Goal: Information Seeking & Learning: Learn about a topic

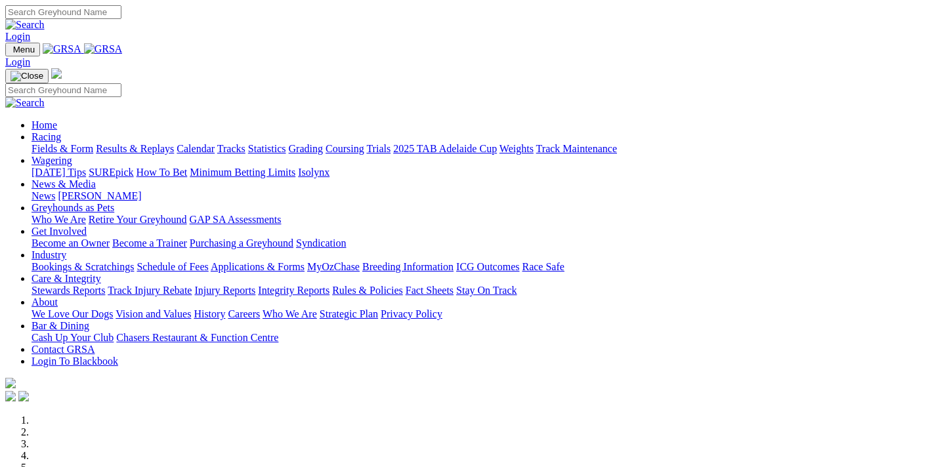
scroll to position [490, 0]
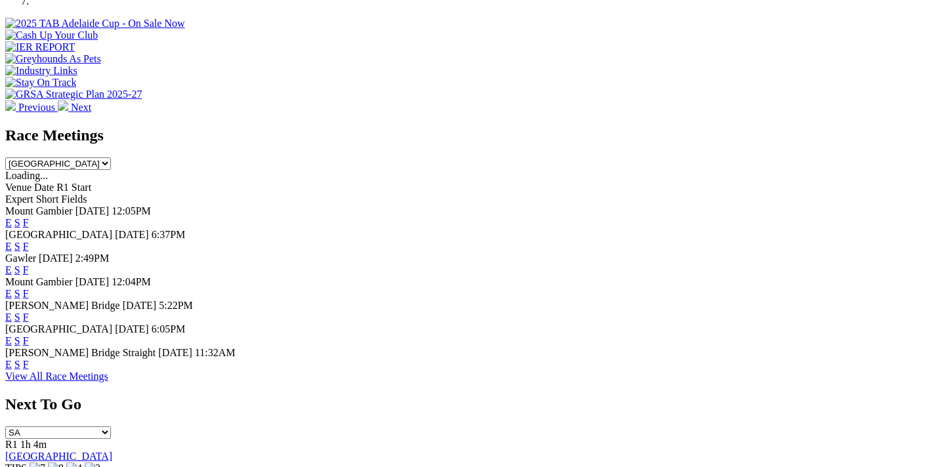
click at [29, 335] on link "F" at bounding box center [26, 340] width 6 height 11
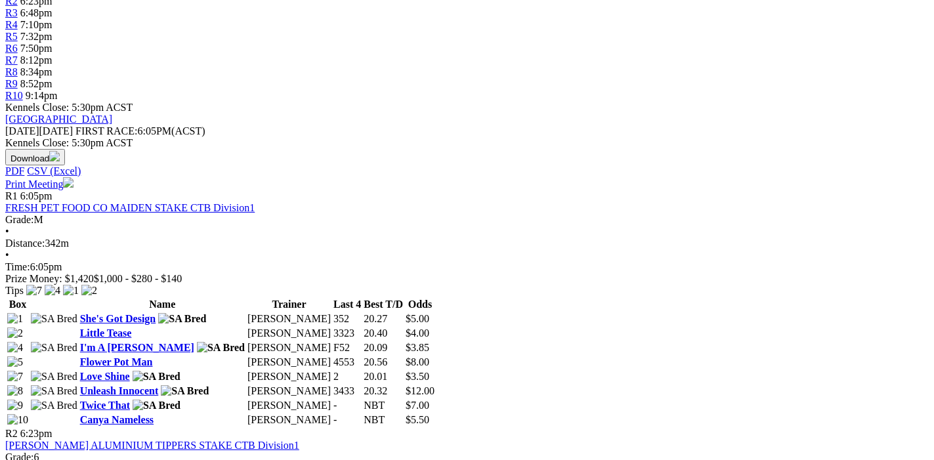
scroll to position [276, 0]
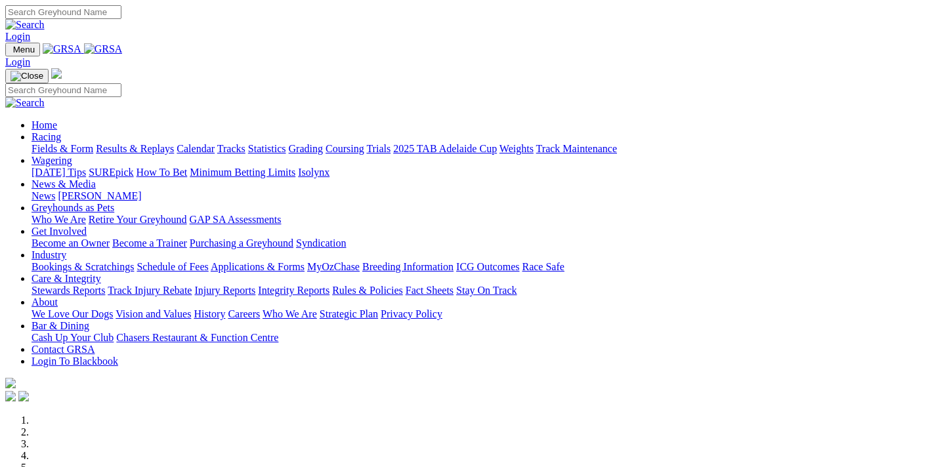
scroll to position [492, 0]
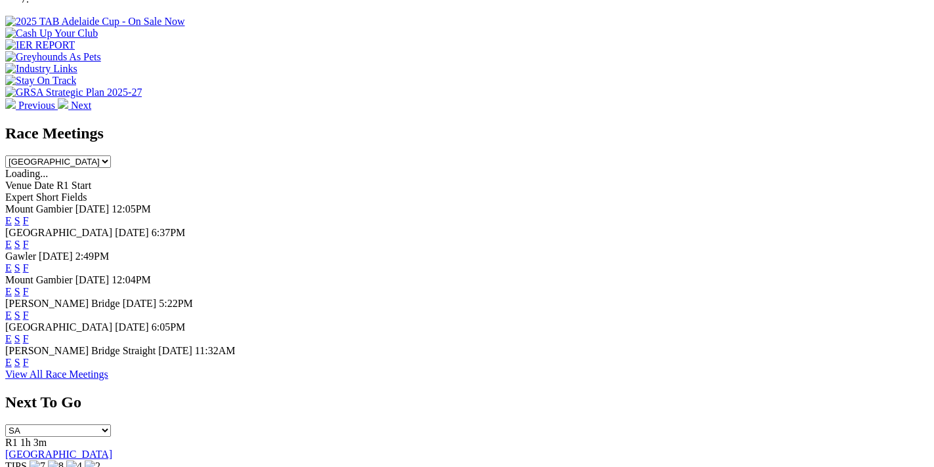
click at [29, 239] on link "F" at bounding box center [26, 244] width 6 height 11
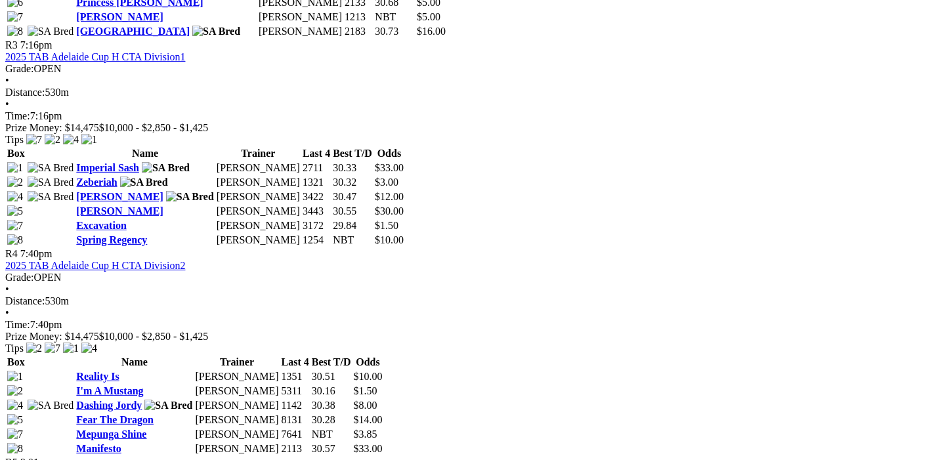
scroll to position [828, 0]
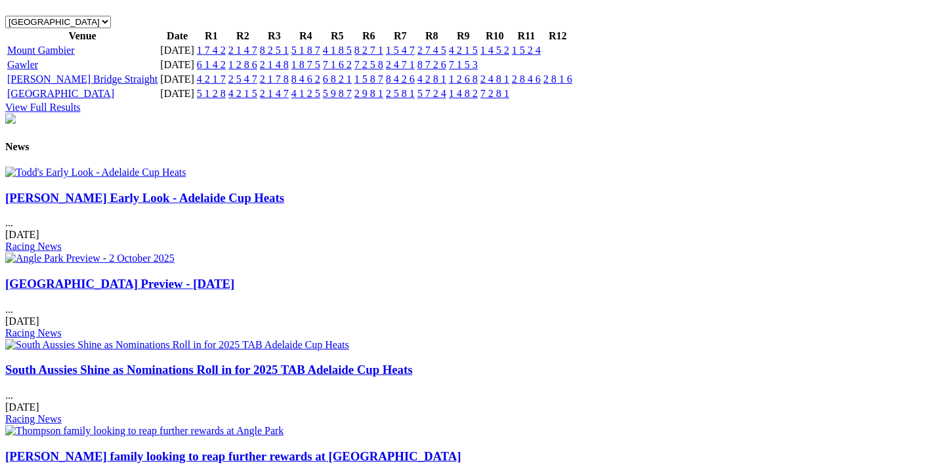
scroll to position [1613, 0]
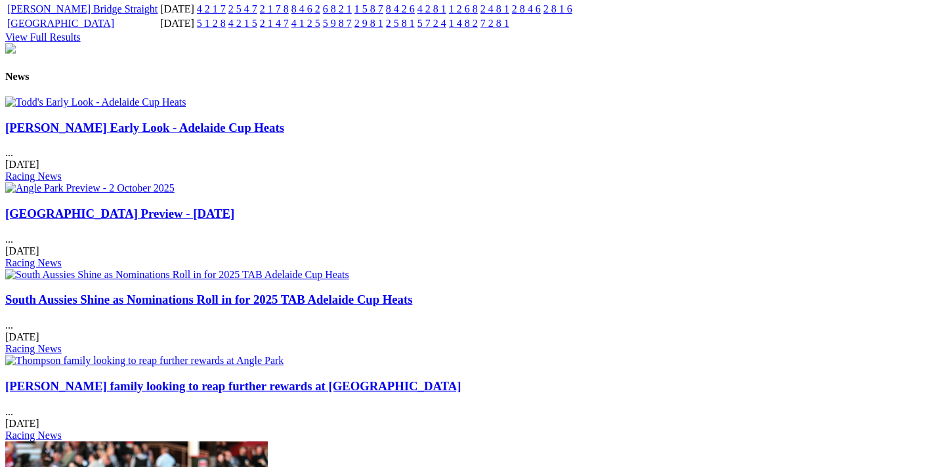
click at [234, 207] on link "[GEOGRAPHIC_DATA] Preview - [DATE]" at bounding box center [119, 214] width 229 height 14
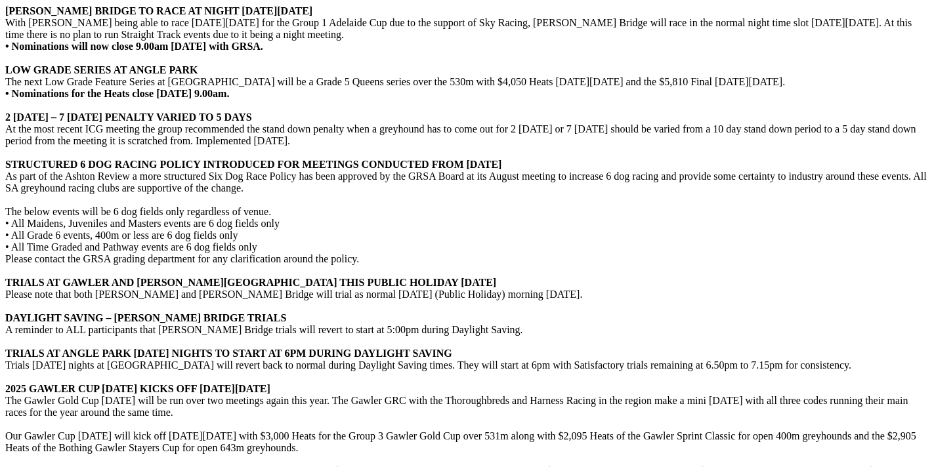
scroll to position [3086, 0]
